Goal: Task Accomplishment & Management: Complete application form

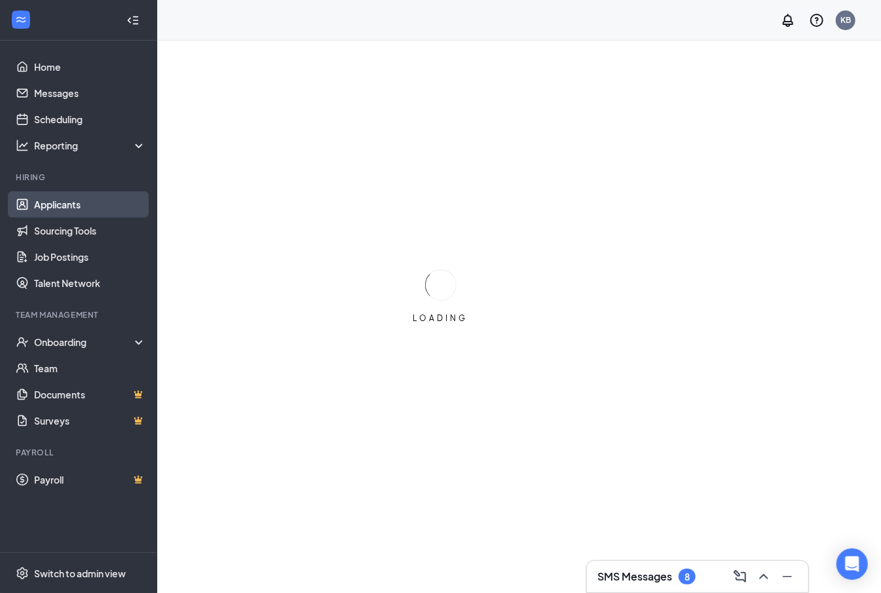
click at [76, 208] on link "Applicants" at bounding box center [90, 204] width 112 height 26
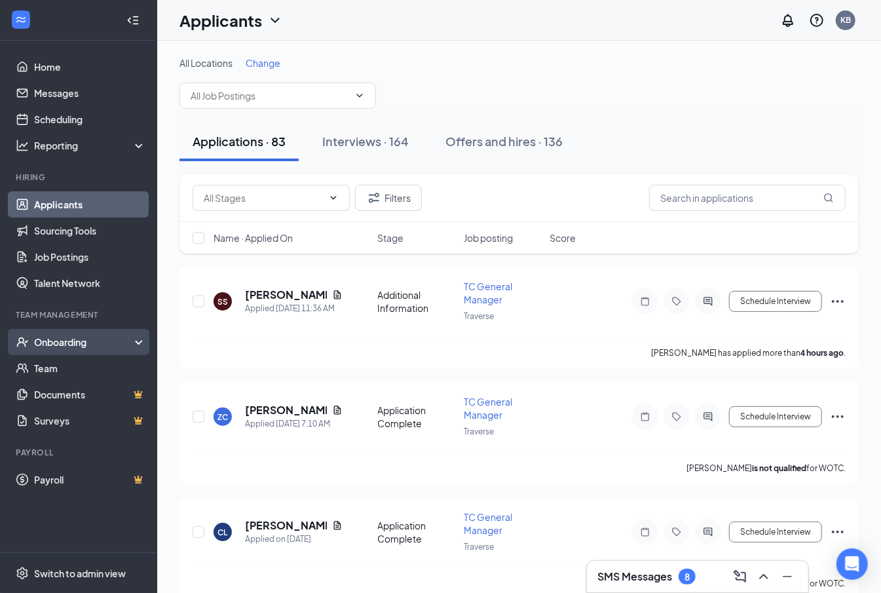
click at [71, 333] on div "Onboarding" at bounding box center [78, 342] width 157 height 26
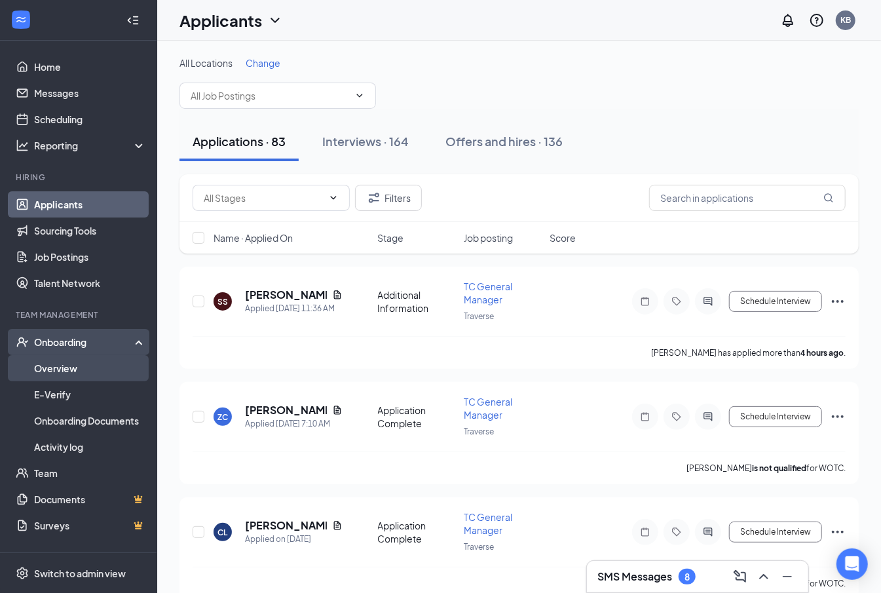
click at [77, 357] on link "Overview" at bounding box center [90, 368] width 112 height 26
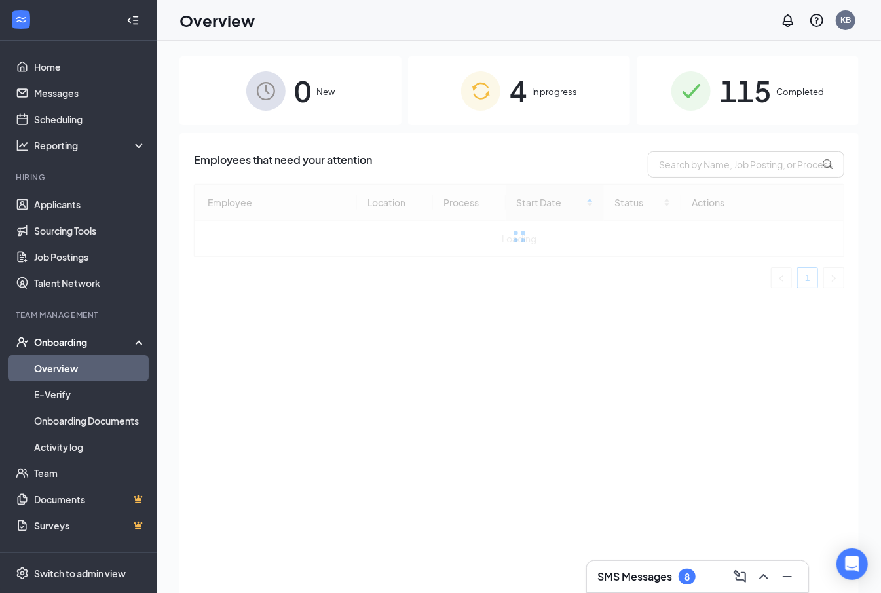
click at [574, 74] on div "4 In progress" at bounding box center [519, 90] width 222 height 69
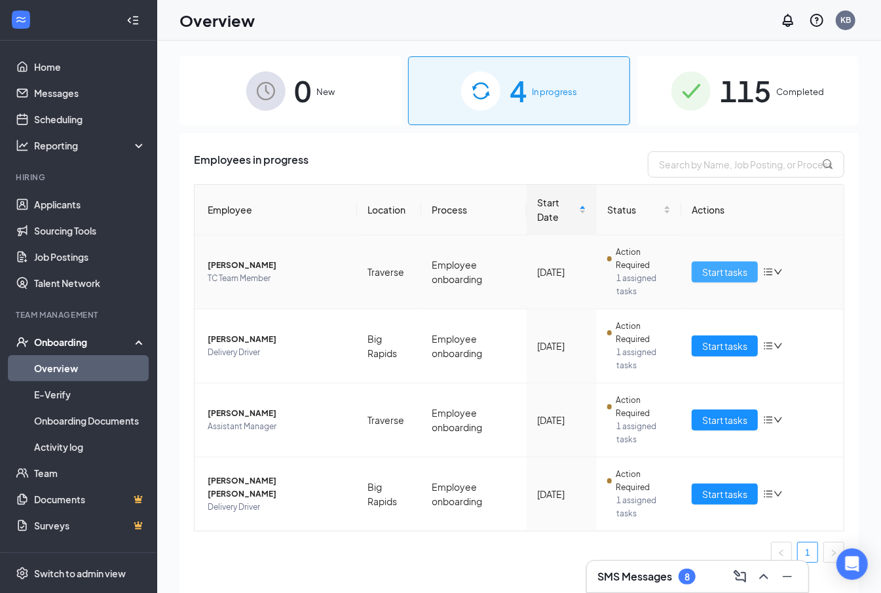
click at [737, 274] on span "Start tasks" at bounding box center [725, 272] width 45 height 14
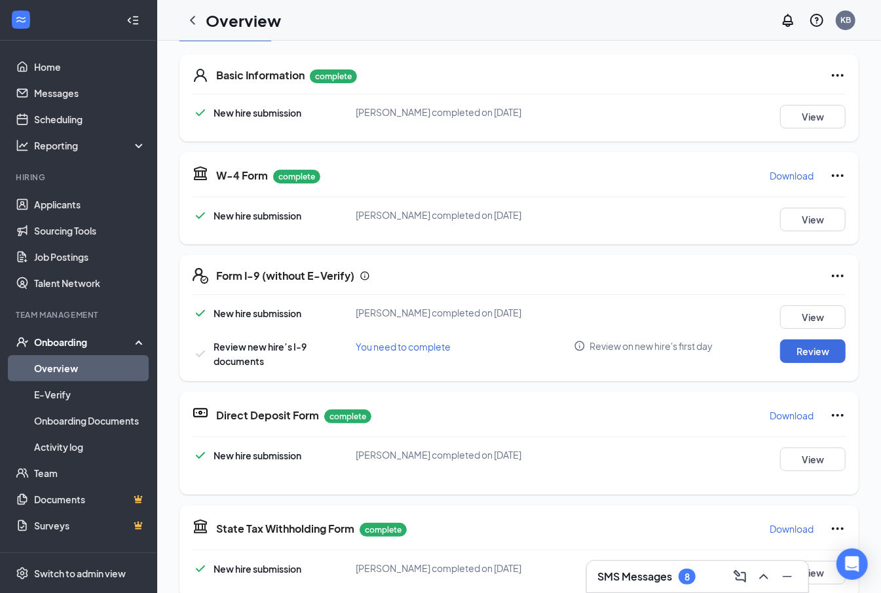
scroll to position [262, 0]
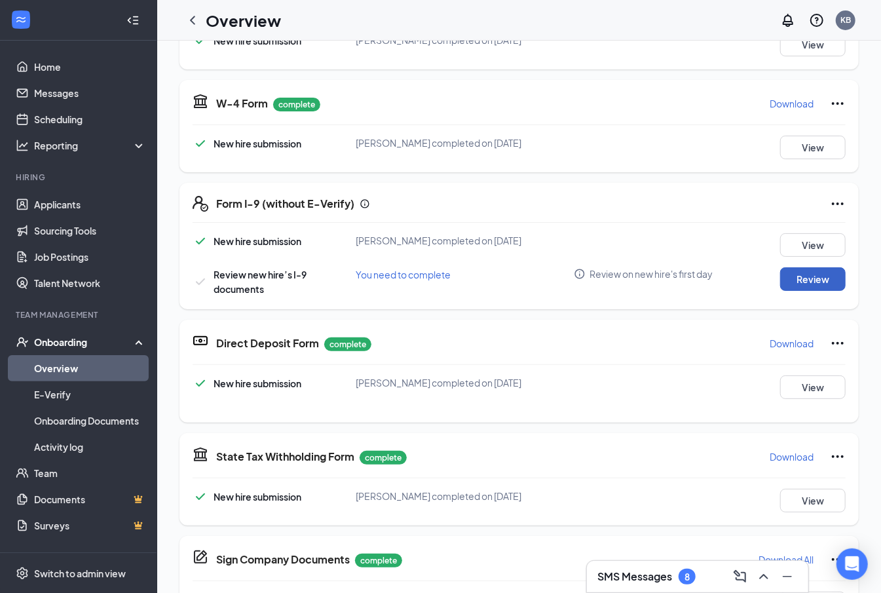
click at [819, 284] on button "Review" at bounding box center [814, 279] width 66 height 24
type input "09/11/2025"
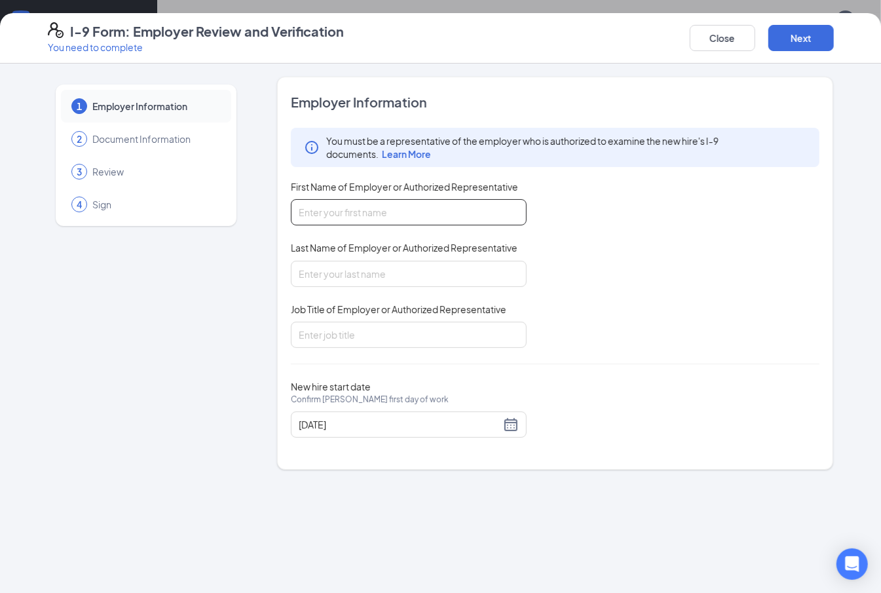
click at [460, 218] on input "First Name of Employer or Authorized Representative" at bounding box center [409, 212] width 236 height 26
type input "Timothy"
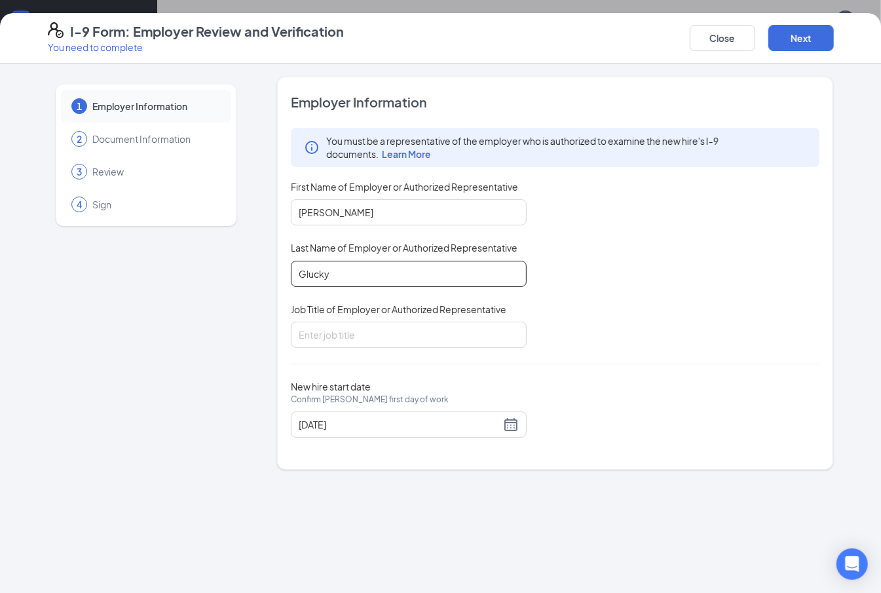
type input "Glucky"
type input "Assistant Manager"
click at [511, 431] on div "09/11/2025" at bounding box center [409, 425] width 220 height 16
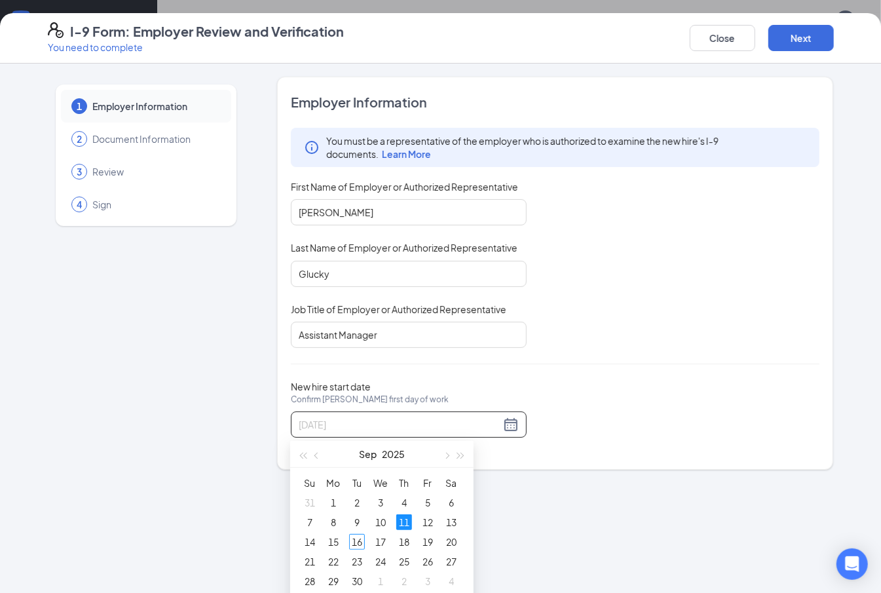
type input "09/11/2025"
click at [704, 368] on div "Employer Information You must be a representative of the employer who is author…" at bounding box center [556, 273] width 530 height 360
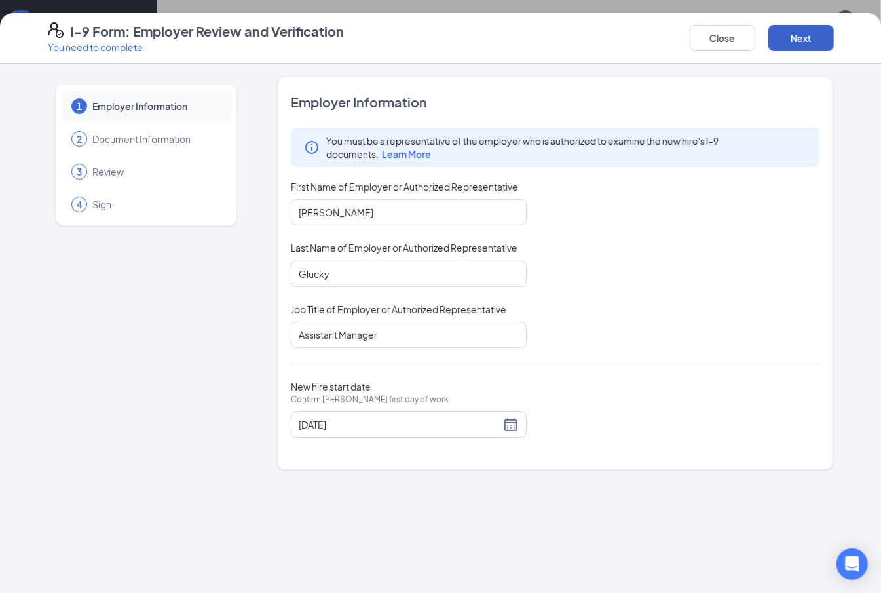
click at [819, 32] on button "Next" at bounding box center [802, 38] width 66 height 26
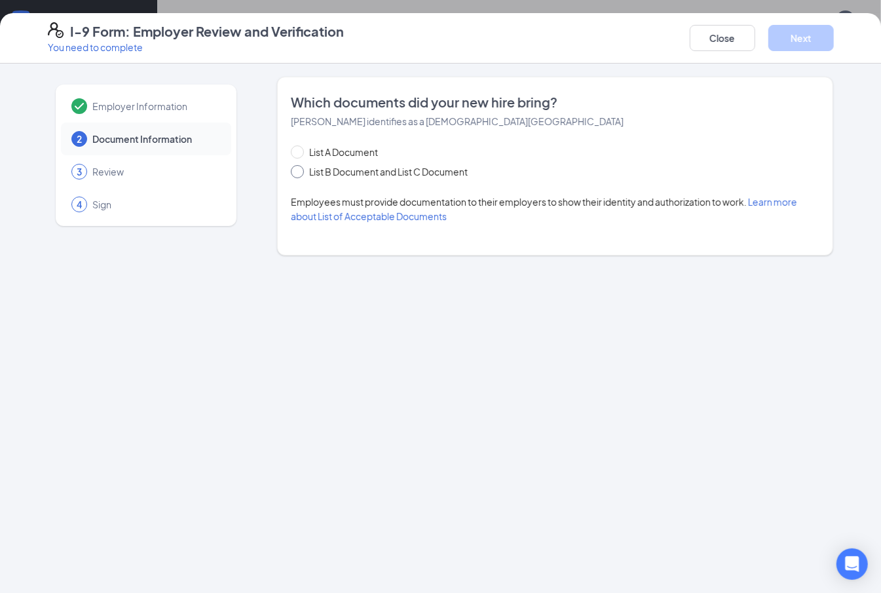
click at [374, 174] on span "List B Document and List C Document" at bounding box center [388, 171] width 169 height 14
click at [300, 174] on input "List B Document and List C Document" at bounding box center [295, 169] width 9 height 9
radio input "true"
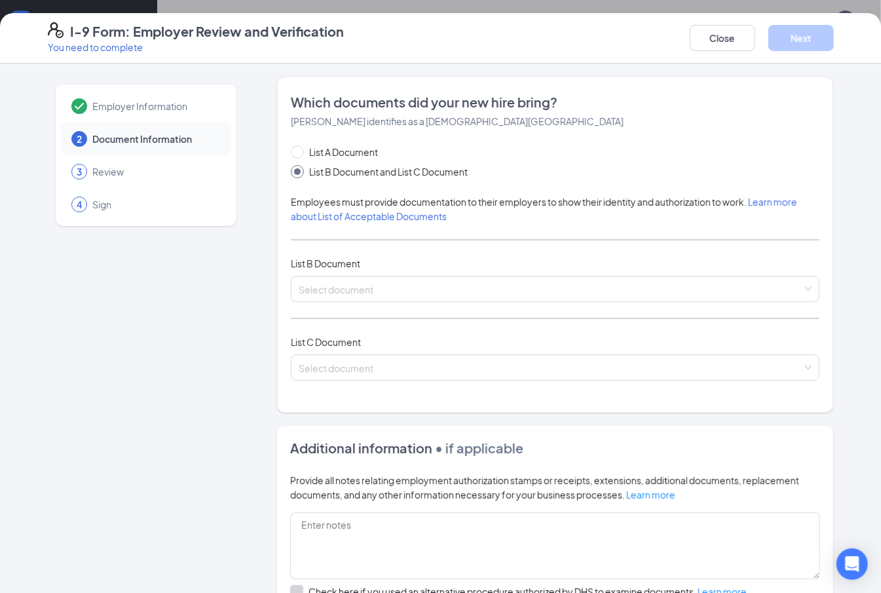
click at [451, 307] on div "List A Document List B Document and List C Document Employees must provide docu…" at bounding box center [556, 271] width 530 height 252
click at [449, 295] on input "search" at bounding box center [551, 287] width 505 height 20
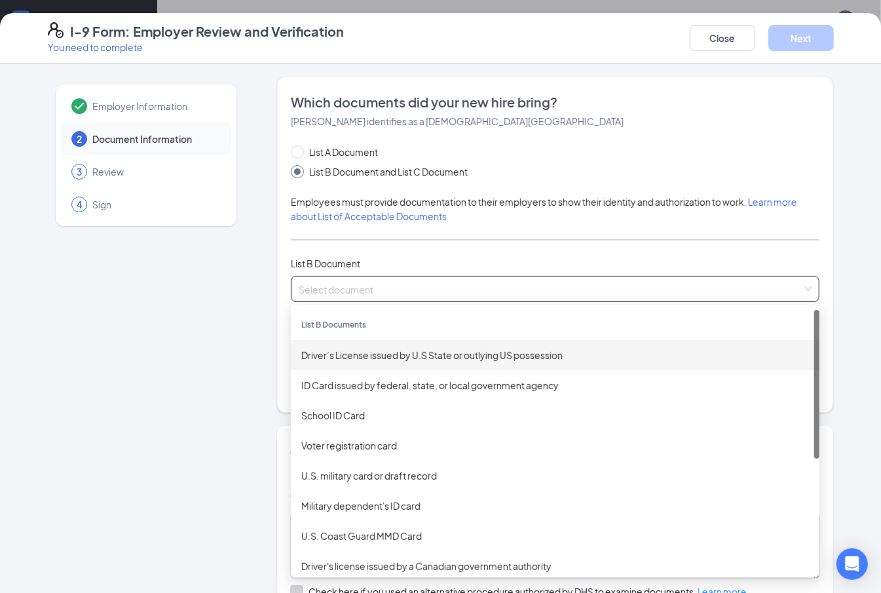
click at [452, 354] on div "Driver’s License issued by U.S State or outlying US possession" at bounding box center [555, 355] width 508 height 14
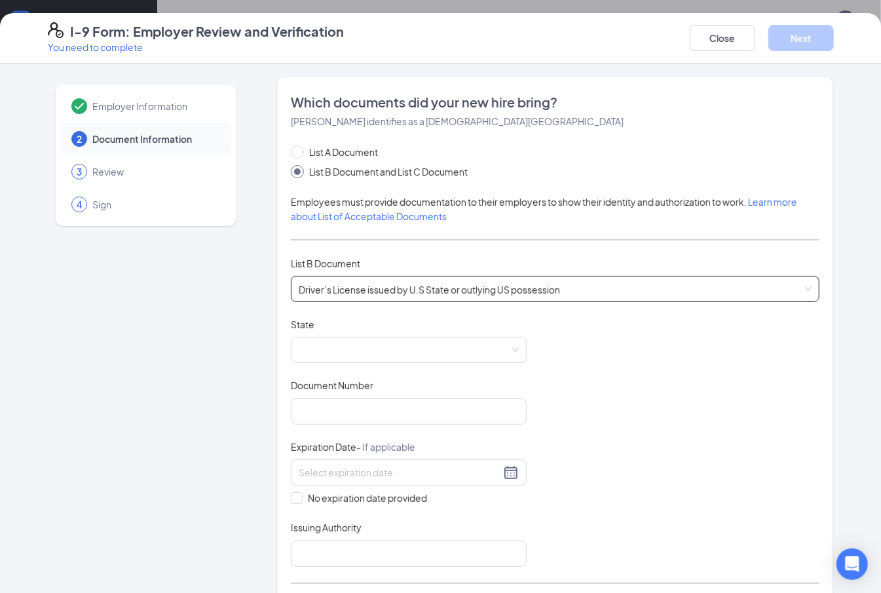
click at [374, 303] on div "List A Document List B Document and List C Document Employees must provide docu…" at bounding box center [556, 403] width 530 height 516
click at [604, 229] on div "List A Document List B Document and List C Document Employees must provide docu…" at bounding box center [556, 403] width 530 height 516
click at [419, 346] on span at bounding box center [409, 350] width 220 height 25
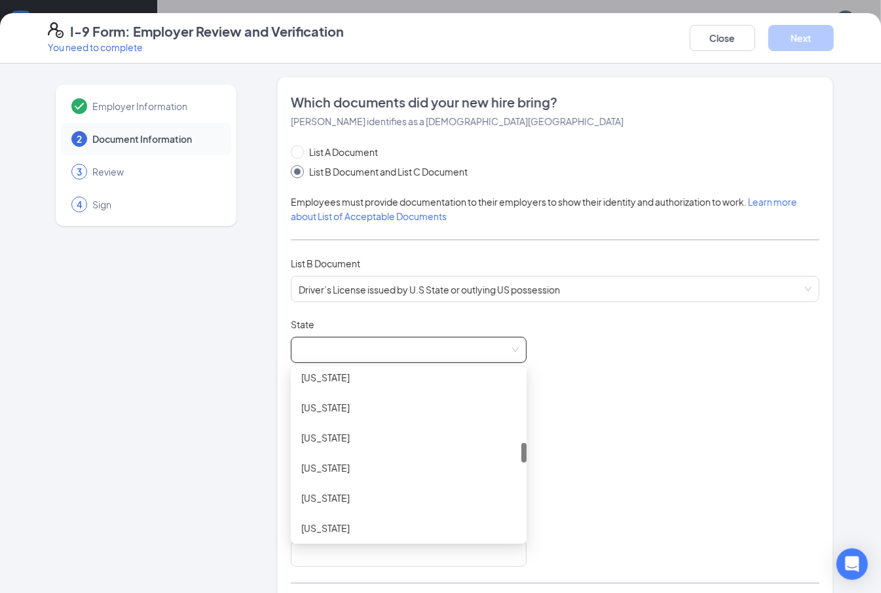
scroll to position [699, 0]
click at [347, 409] on div "Michigan" at bounding box center [408, 411] width 215 height 14
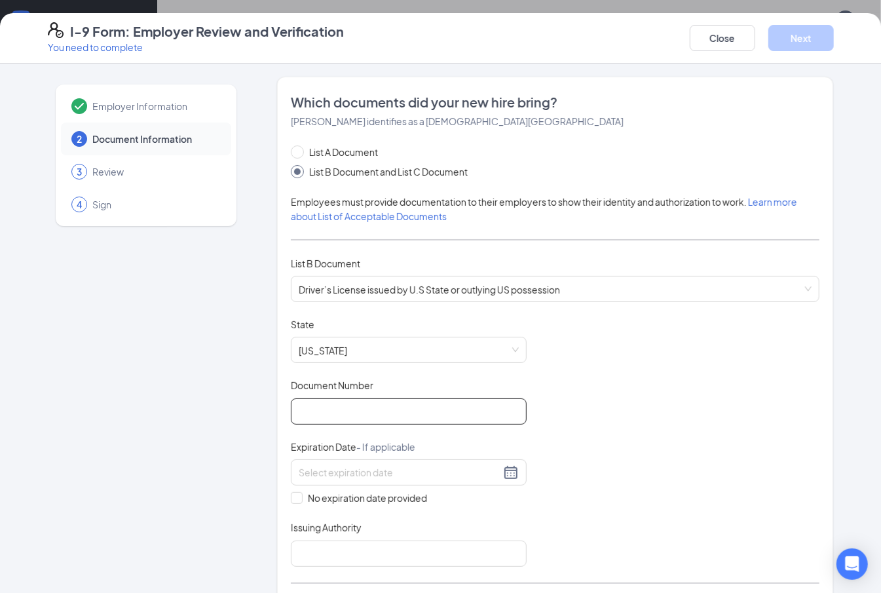
click at [379, 425] on input "Document Number" at bounding box center [409, 411] width 236 height 26
type input "k"
type input "K450485367861"
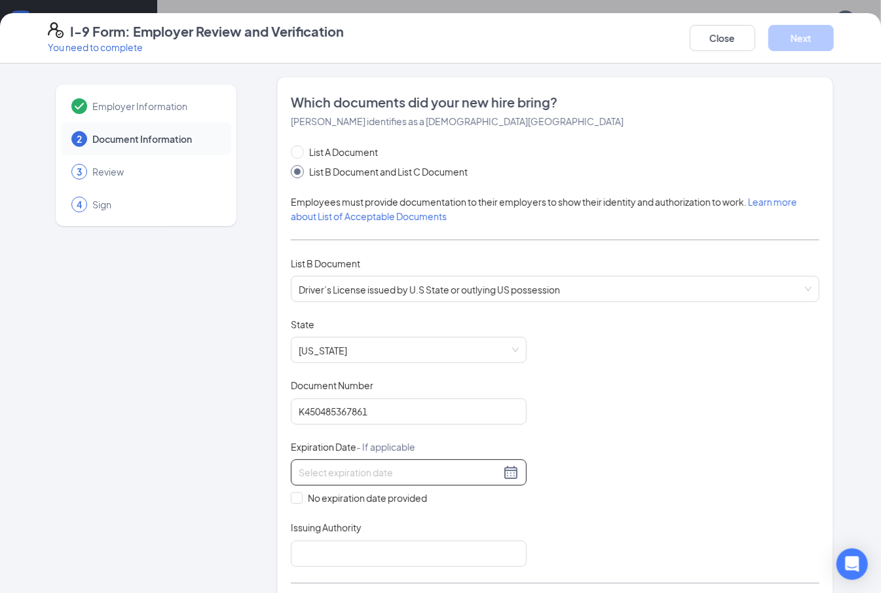
click at [493, 477] on input at bounding box center [400, 472] width 202 height 14
click at [499, 475] on div at bounding box center [409, 473] width 220 height 16
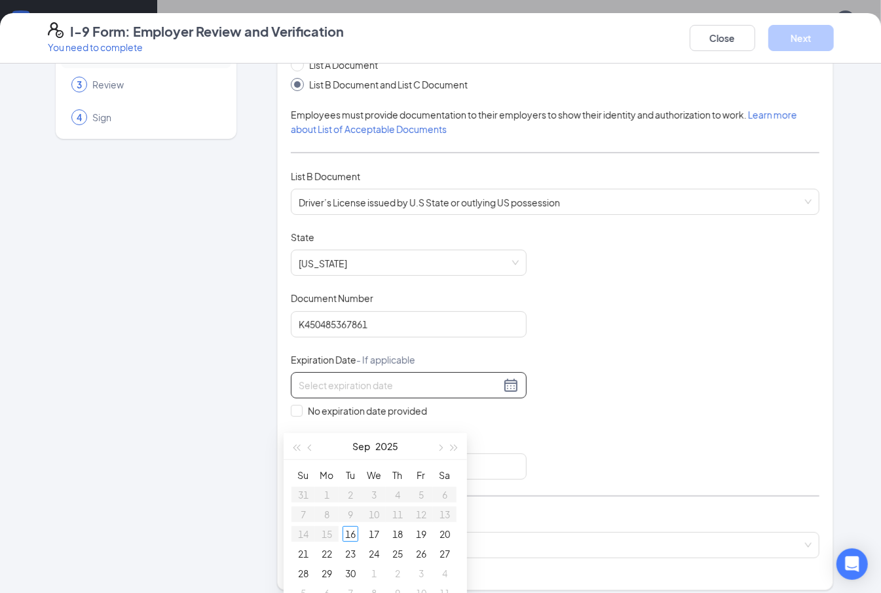
scroll to position [87, 0]
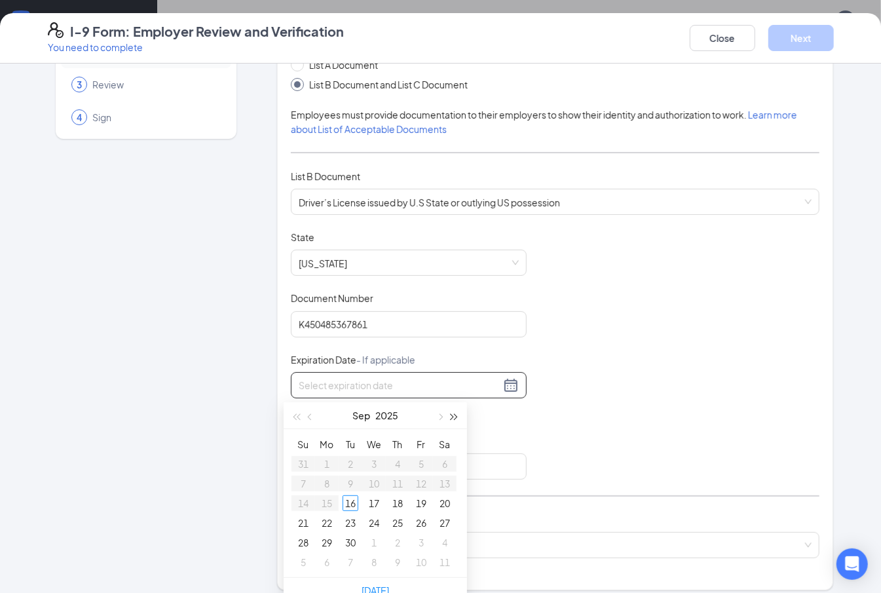
click at [455, 414] on span "button" at bounding box center [455, 417] width 7 height 7
click at [436, 419] on button "button" at bounding box center [440, 415] width 14 height 26
type input "11/09/2026"
click at [330, 483] on div "9" at bounding box center [327, 484] width 16 height 16
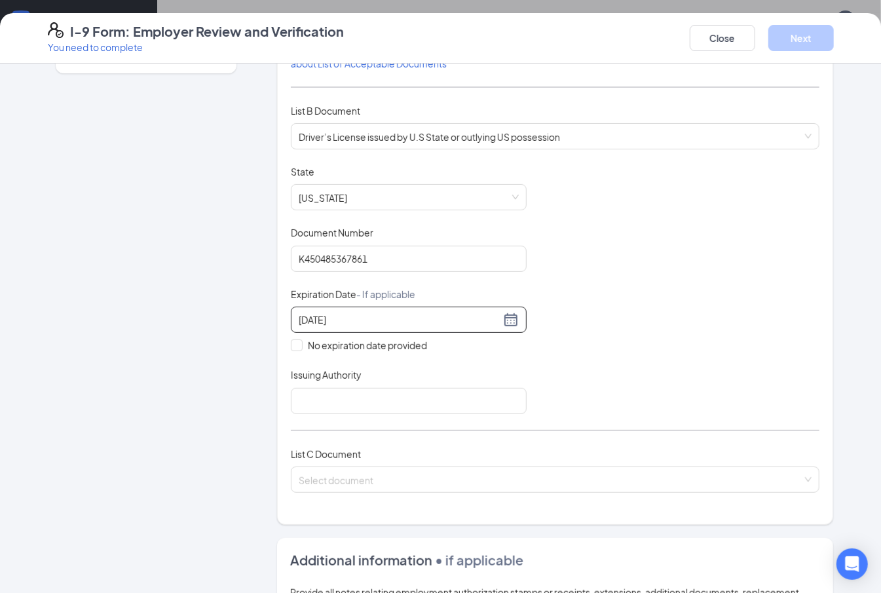
scroll to position [262, 0]
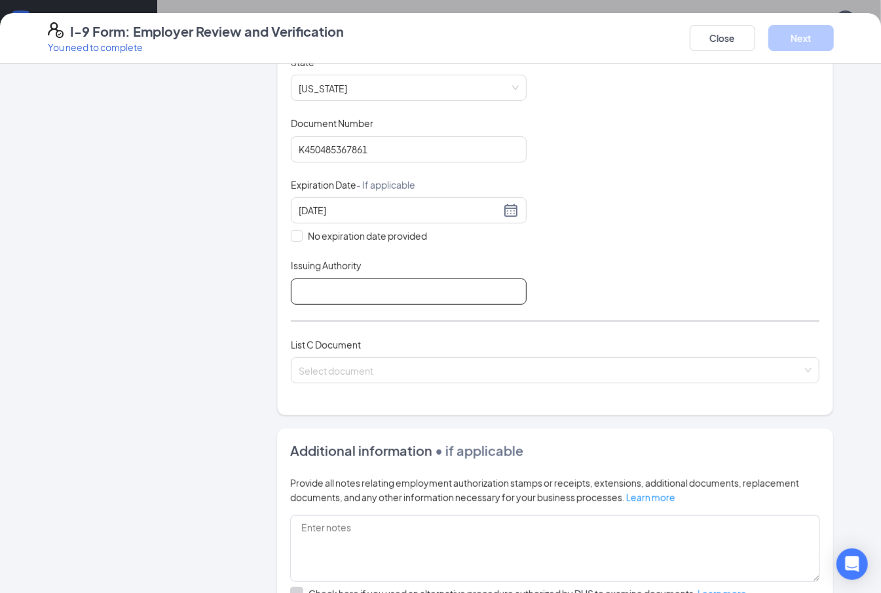
click at [408, 294] on input "Issuing Authority" at bounding box center [409, 292] width 236 height 26
type input "MI"
click at [379, 375] on input "search" at bounding box center [551, 368] width 505 height 20
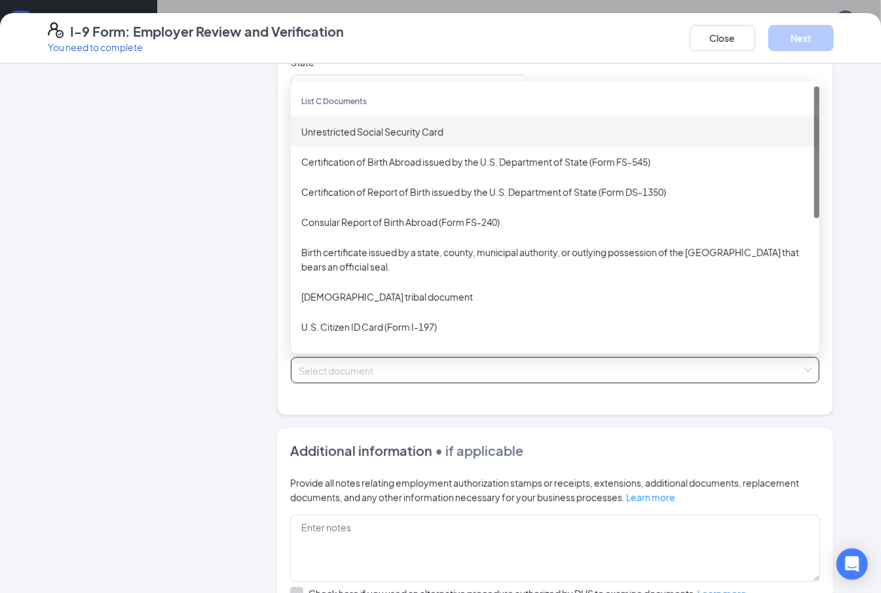
drag, startPoint x: 444, startPoint y: 129, endPoint x: 415, endPoint y: 106, distance: 36.8
click at [444, 129] on div "Unrestricted Social Security Card" at bounding box center [555, 132] width 508 height 14
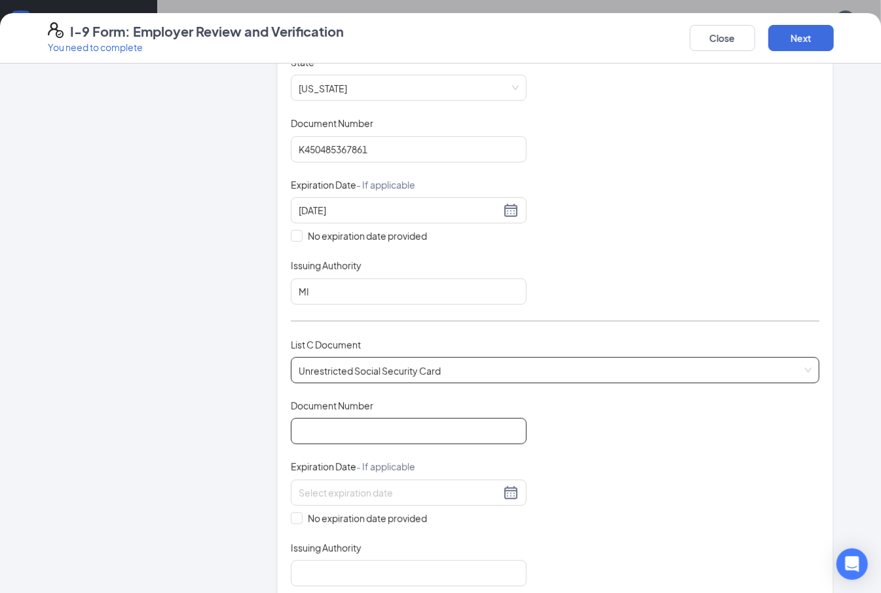
click at [362, 442] on div "Document Title Unrestricted Social Security Card Document Number Expiration Dat…" at bounding box center [556, 492] width 530 height 187
click at [386, 423] on input "Document Number" at bounding box center [409, 431] width 236 height 26
click at [394, 426] on input "Document Number" at bounding box center [409, 431] width 236 height 26
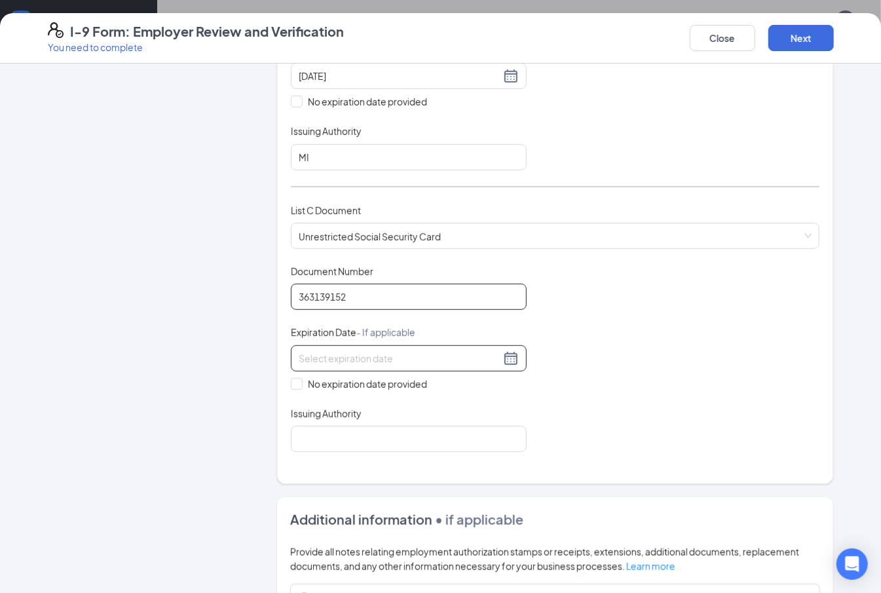
scroll to position [436, 0]
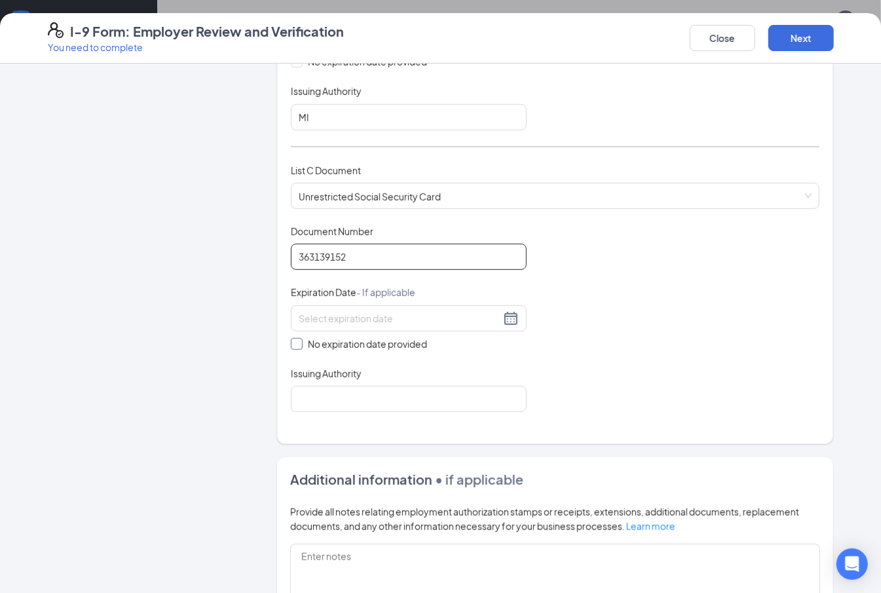
type input "363139152"
click at [363, 343] on span "No expiration date provided" at bounding box center [368, 344] width 130 height 14
click at [300, 343] on input "No expiration date provided" at bounding box center [295, 342] width 9 height 9
checkbox input "true"
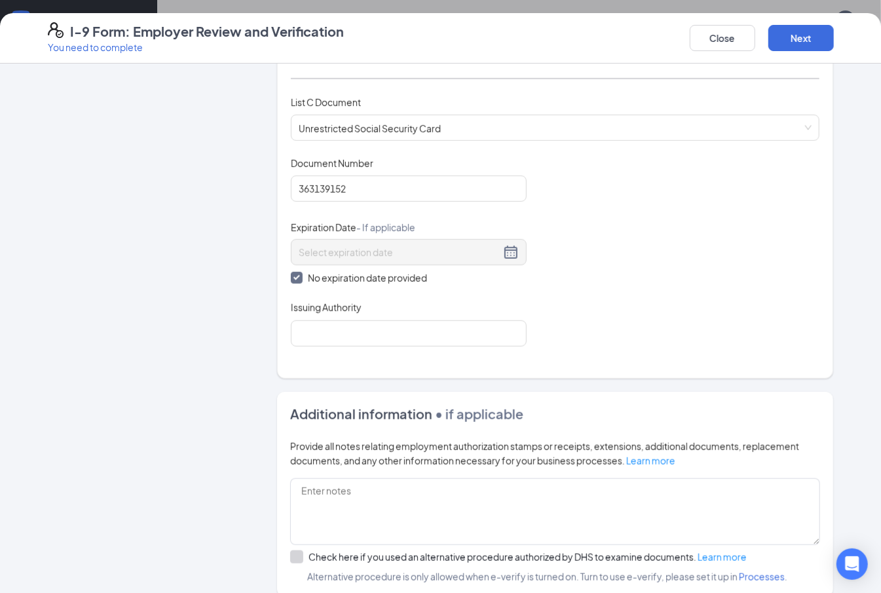
scroll to position [611, 0]
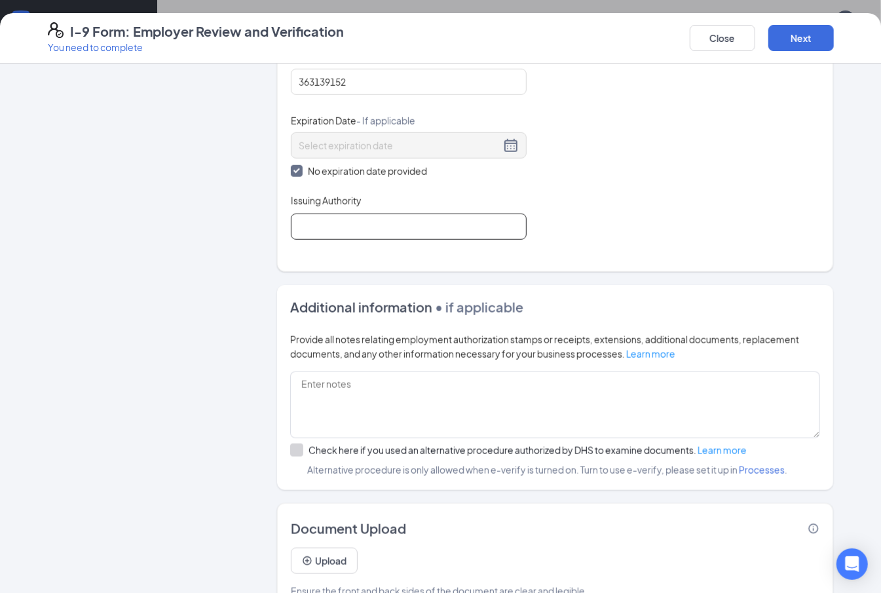
drag, startPoint x: 383, startPoint y: 223, endPoint x: 388, endPoint y: 235, distance: 12.9
click at [385, 229] on input "Issuing Authority" at bounding box center [409, 227] width 236 height 26
click at [315, 229] on input "Uniteed States of America" at bounding box center [409, 227] width 236 height 26
click at [469, 231] on input "United States of America" at bounding box center [409, 227] width 236 height 26
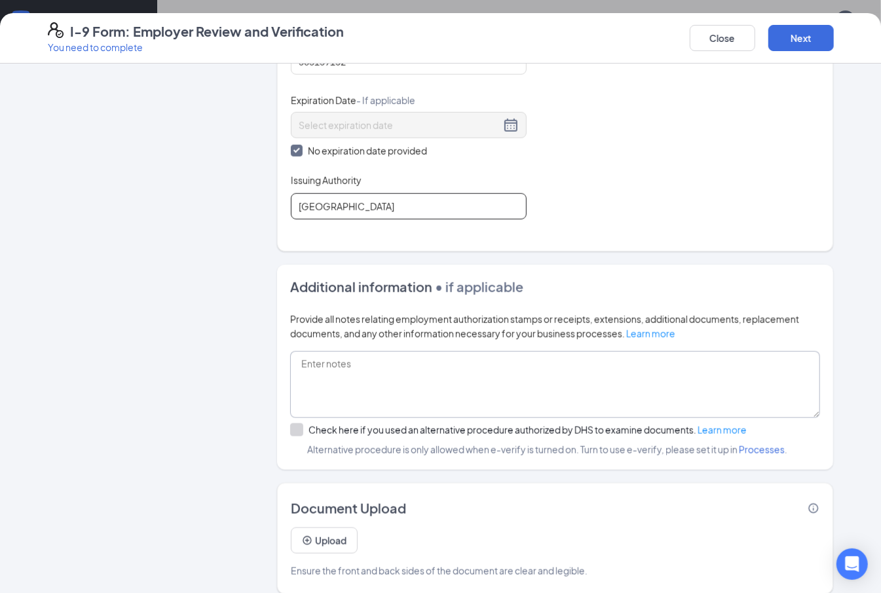
scroll to position [650, 0]
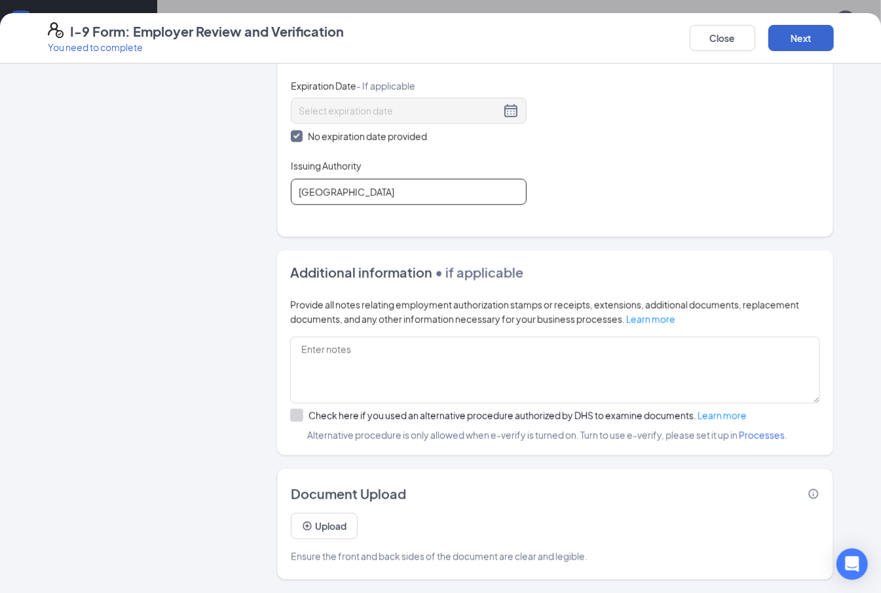
type input "United States of America"
click at [803, 39] on button "Next" at bounding box center [802, 38] width 66 height 26
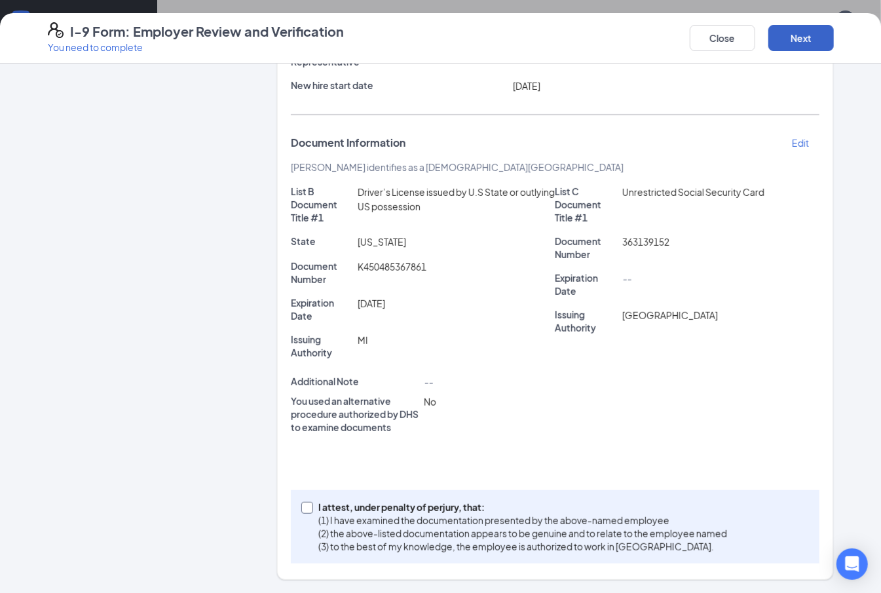
scroll to position [519, 0]
drag, startPoint x: 404, startPoint y: 533, endPoint x: 421, endPoint y: 520, distance: 21.9
click at [405, 533] on p "(2) the above-listed documentation appears to be genuine and to relate to the e…" at bounding box center [522, 533] width 409 height 13
click at [311, 511] on input "I attest, under penalty of perjury, that: (1) I have examined the documentation…" at bounding box center [305, 506] width 9 height 9
checkbox input "true"
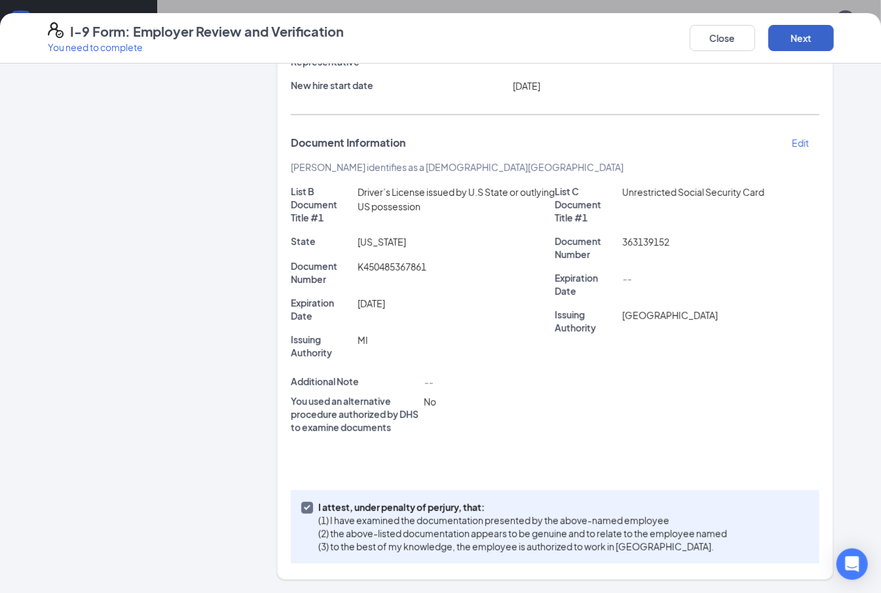
click at [823, 45] on button "Next" at bounding box center [802, 38] width 66 height 26
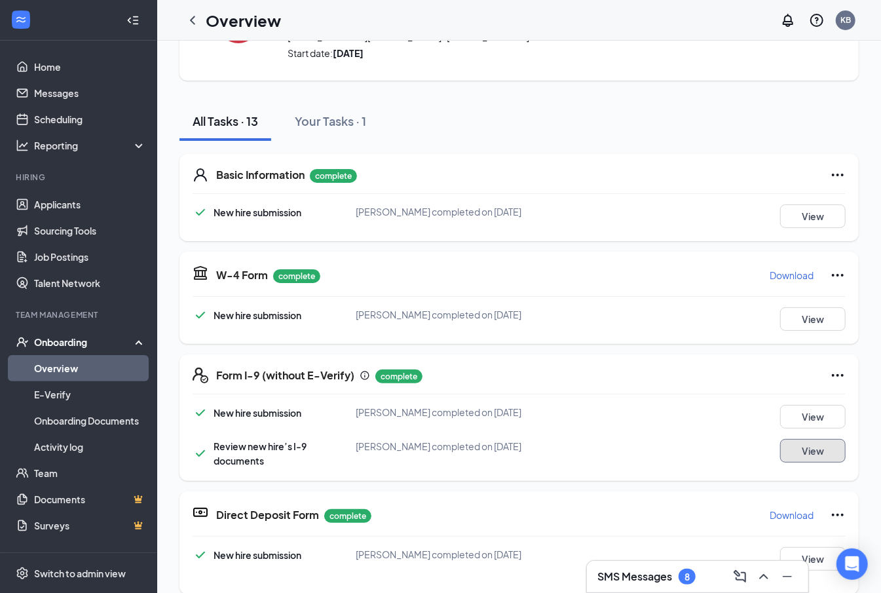
scroll to position [0, 0]
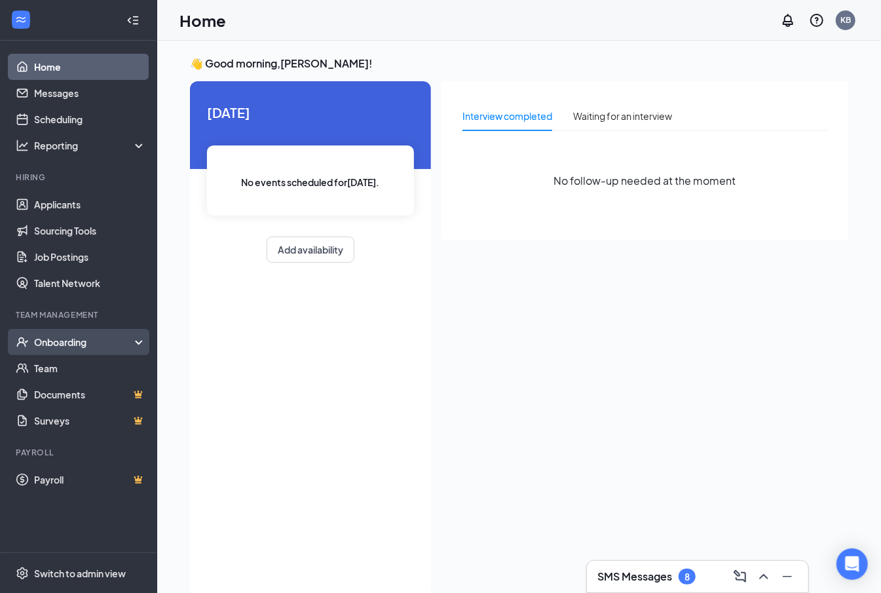
click at [42, 329] on li "Onboarding" at bounding box center [78, 342] width 157 height 26
drag, startPoint x: 45, startPoint y: 332, endPoint x: 53, endPoint y: 336, distance: 9.7
click at [50, 334] on div "Onboarding" at bounding box center [78, 342] width 157 height 26
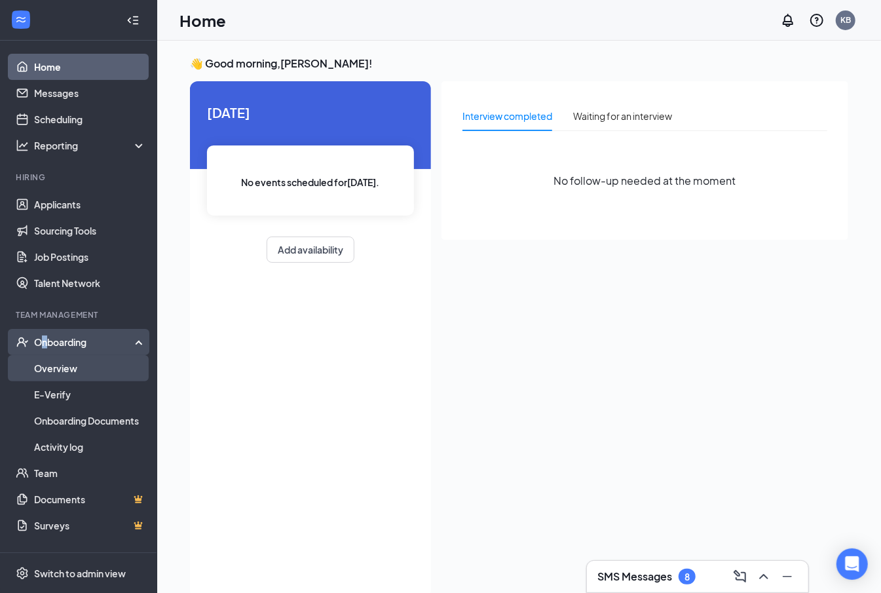
click at [81, 364] on link "Overview" at bounding box center [90, 368] width 112 height 26
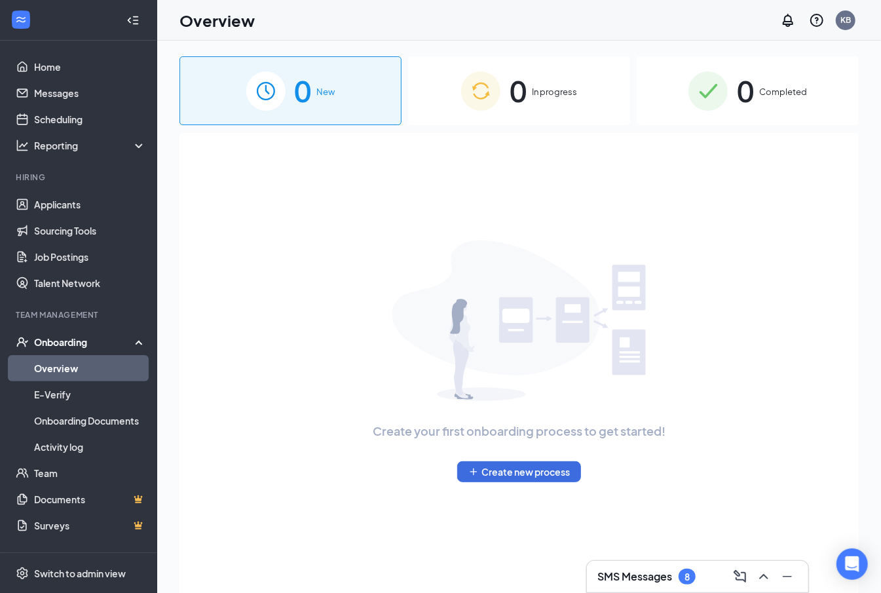
click at [743, 102] on span "0" at bounding box center [745, 90] width 17 height 45
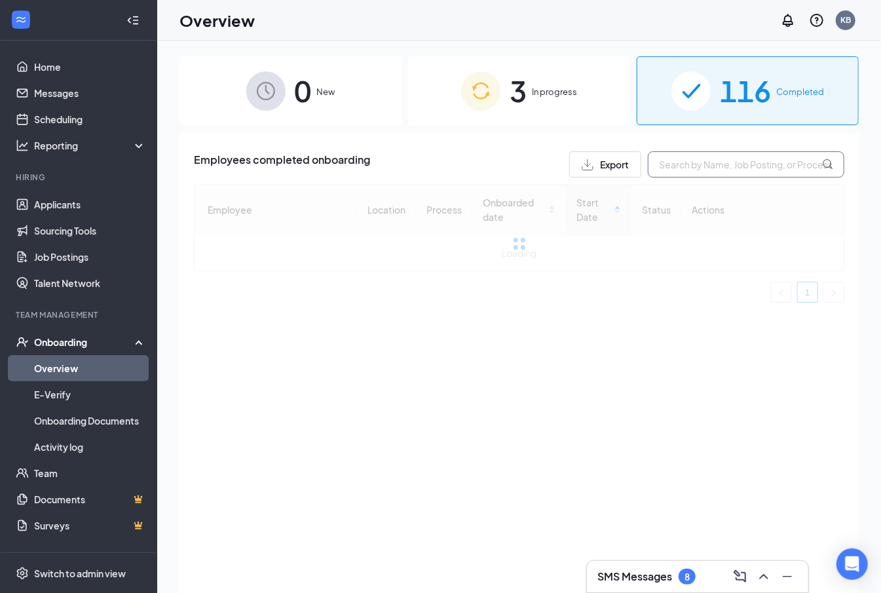
click at [703, 166] on input "text" at bounding box center [746, 164] width 197 height 26
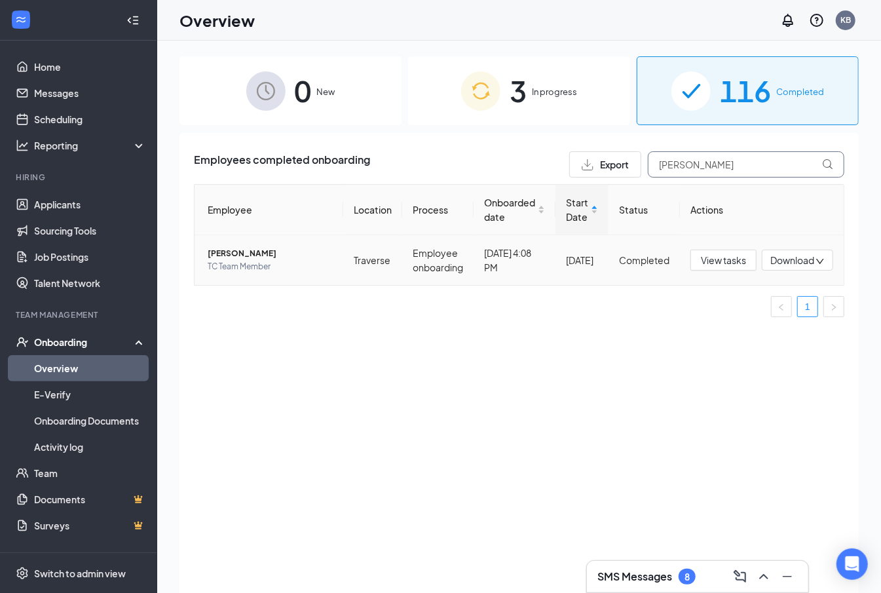
type input "[PERSON_NAME]"
click at [805, 261] on span "Download" at bounding box center [793, 261] width 44 height 14
click at [779, 289] on div "Download summary" at bounding box center [755, 293] width 142 height 16
